Goal: Information Seeking & Learning: Learn about a topic

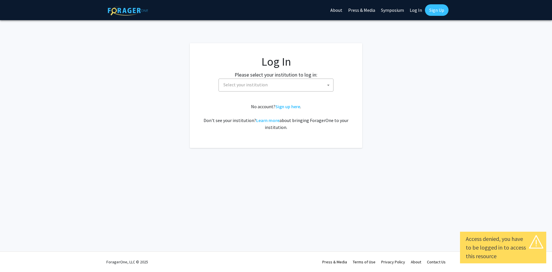
select select
click at [286, 84] on span "Select your institution" at bounding box center [277, 85] width 112 height 12
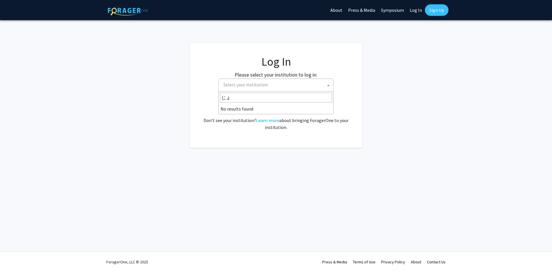
type input "じ"
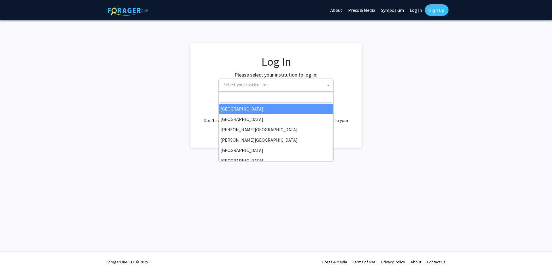
type input "h"
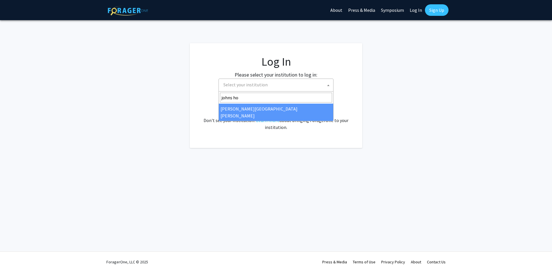
type input "johns ho"
select select "1"
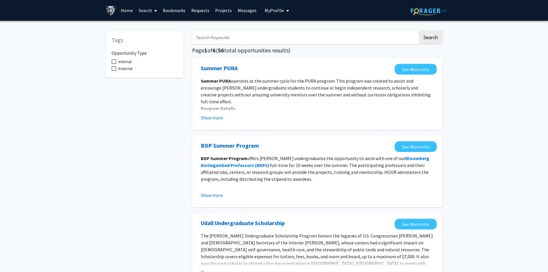
drag, startPoint x: 177, startPoint y: 67, endPoint x: 235, endPoint y: 91, distance: 62.3
click at [363, 39] on input "Search Keywords" at bounding box center [305, 37] width 226 height 13
drag, startPoint x: 177, startPoint y: 66, endPoint x: 195, endPoint y: 52, distance: 22.5
click at [177, 78] on div "Tags Opportunity Type Internal External" at bounding box center [145, 54] width 78 height 47
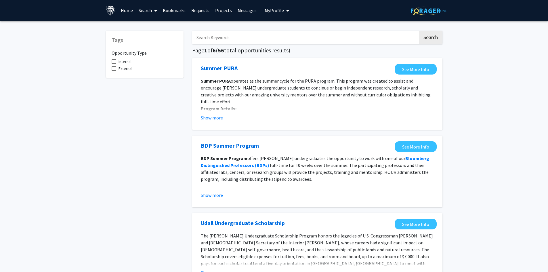
click at [209, 39] on input "Search Keywords" at bounding box center [305, 37] width 226 height 13
click at [419, 31] on button "Search" at bounding box center [431, 37] width 24 height 13
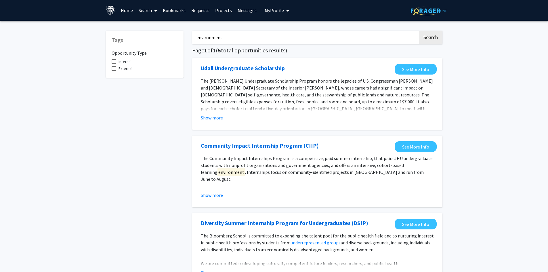
click at [276, 35] on input "environment" at bounding box center [305, 37] width 226 height 13
type input "e"
click at [419, 31] on button "Search" at bounding box center [431, 37] width 24 height 13
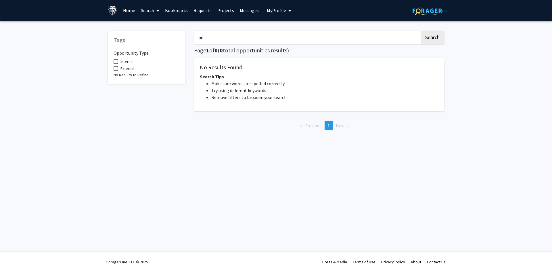
type input "p"
type input "renewable"
click at [421, 31] on button "Search" at bounding box center [433, 37] width 24 height 13
click at [143, 8] on link "Search" at bounding box center [150, 10] width 24 height 20
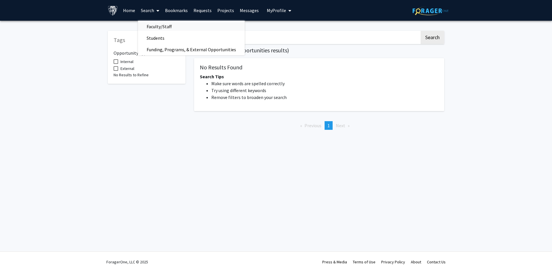
click at [161, 28] on span "Faculty/Staff" at bounding box center [159, 26] width 42 height 11
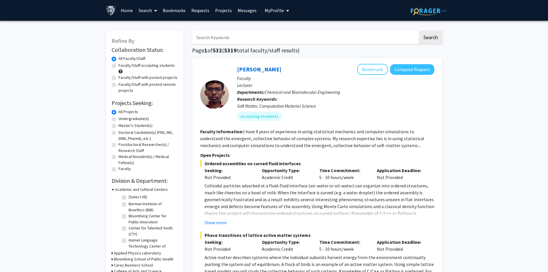
click at [118, 134] on label "Doctoral Candidate(s) (PhD, MD, DMD, PharmD, etc.)" at bounding box center [147, 135] width 59 height 12
click at [118, 133] on input "Doctoral Candidate(s) (PhD, MD, DMD, PharmD, etc.)" at bounding box center [120, 131] width 4 height 4
radio input "true"
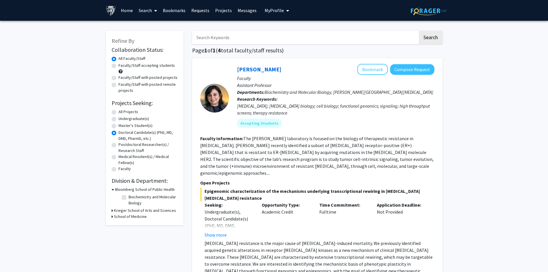
click at [118, 125] on label "Master's Student(s)" at bounding box center [135, 125] width 34 height 6
click at [118, 125] on input "Master's Student(s)" at bounding box center [120, 124] width 4 height 4
radio input "true"
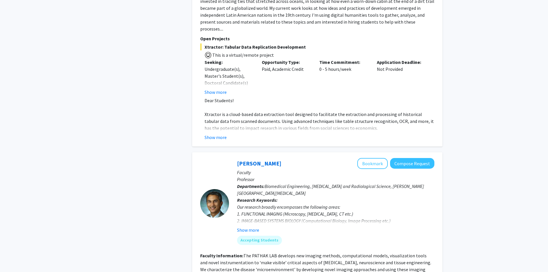
scroll to position [489, 0]
